Goal: Task Accomplishment & Management: Complete application form

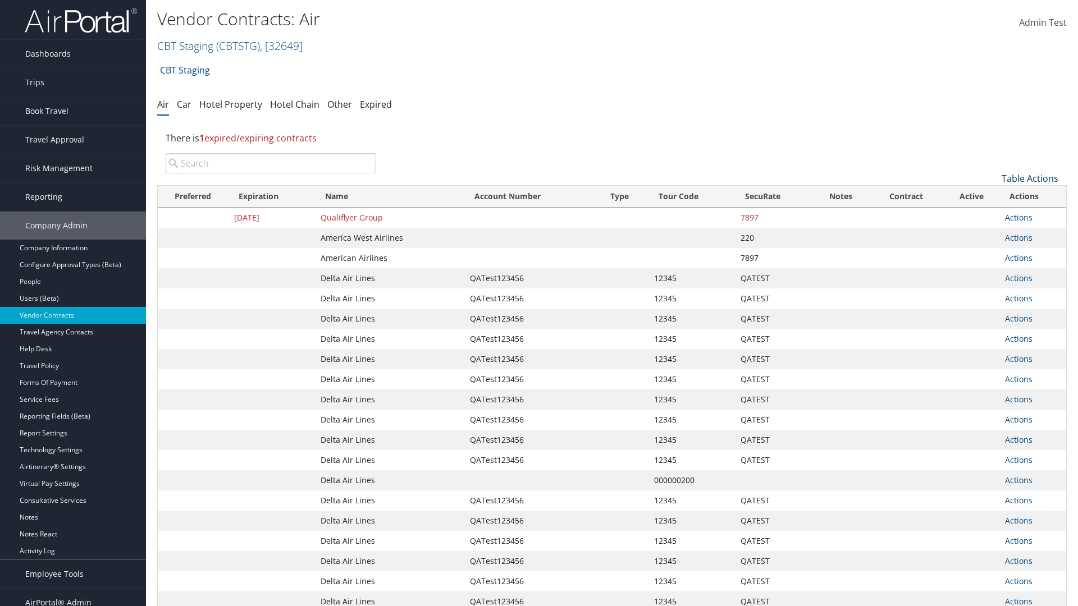
click at [1029, 178] on link "Table Actions" at bounding box center [1029, 178] width 57 height 12
click at [992, 196] on link "Create New Contract" at bounding box center [992, 195] width 148 height 19
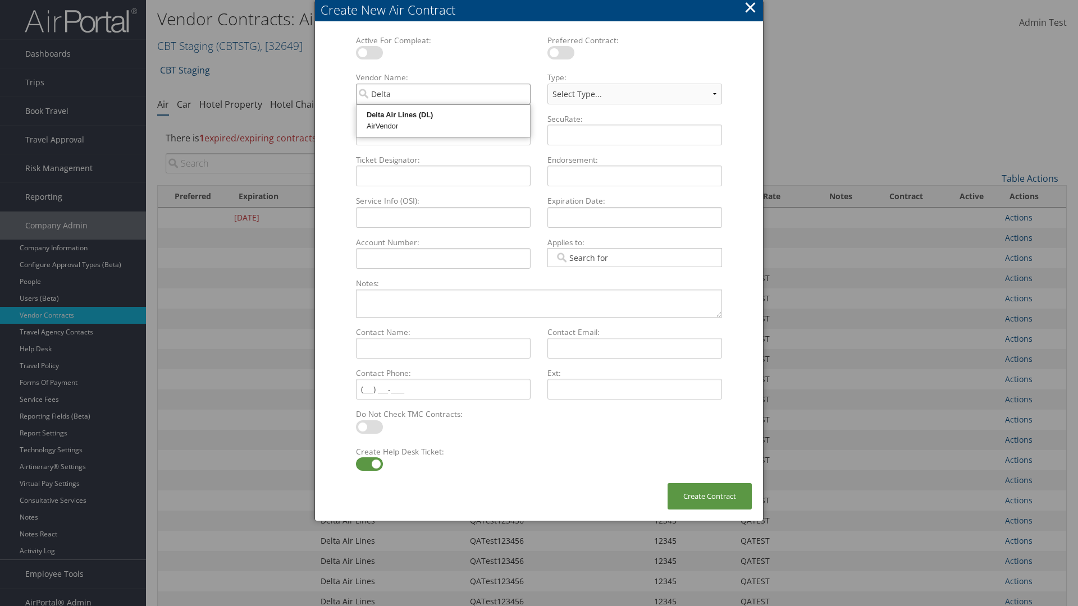
type input "Delta Air Lines"
select select "[object Object]"
type input "Delta Air Lines"
type input "QATest123456"
type input "12345"
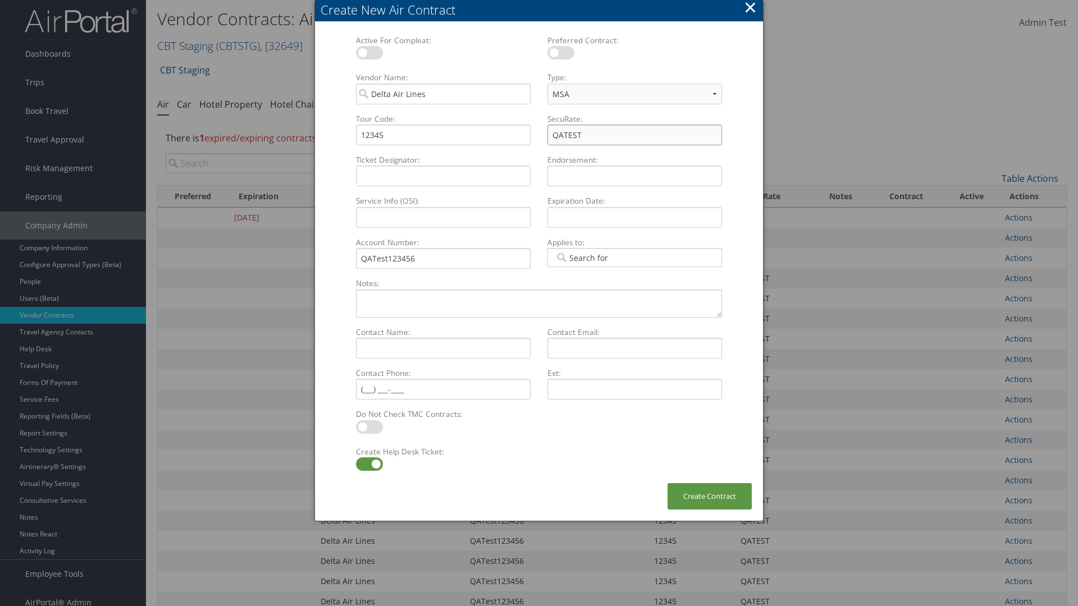
type input "QATEST"
click at [369, 464] on label at bounding box center [369, 463] width 27 height 13
click at [369, 464] on input "checkbox" at bounding box center [364, 465] width 7 height 7
checkbox input "false"
click at [709, 496] on button "Create Contract" at bounding box center [709, 496] width 84 height 26
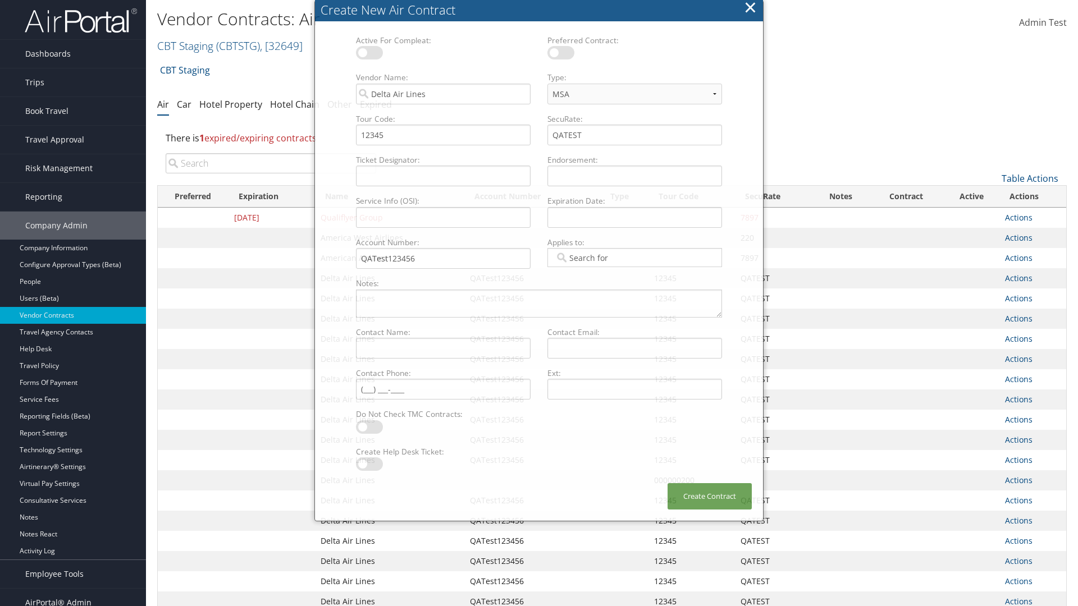
click at [271, 163] on input "search" at bounding box center [271, 163] width 210 height 20
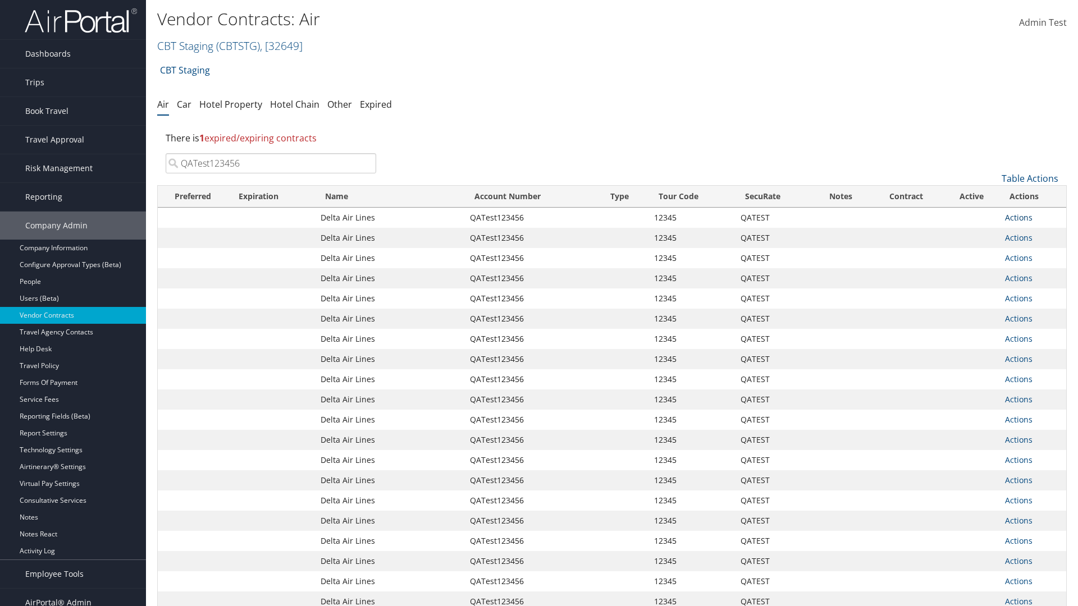
type input "QATest123456"
click at [1018, 217] on link "Actions" at bounding box center [1018, 217] width 27 height 11
click at [1037, 272] on link "Delete" at bounding box center [1037, 272] width 65 height 19
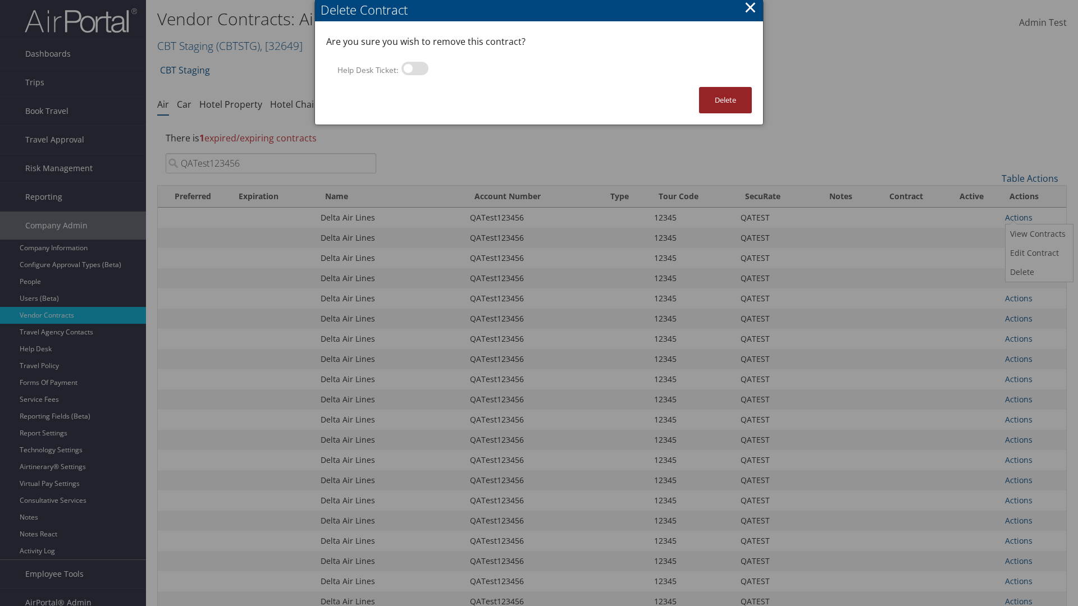
click at [725, 100] on button "Delete" at bounding box center [725, 100] width 53 height 26
